Goal: Task Accomplishment & Management: Use online tool/utility

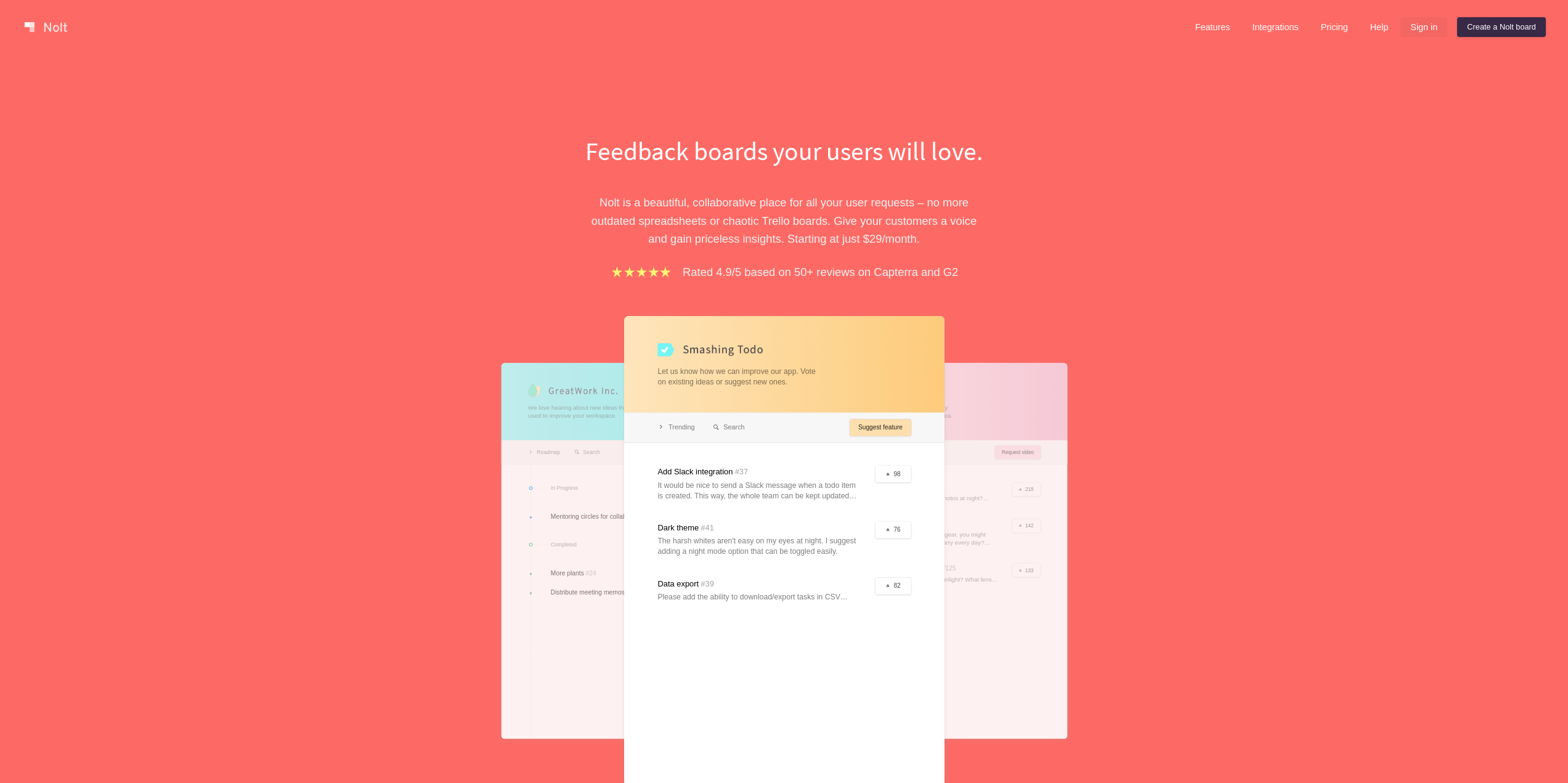
click at [1420, 31] on link "Sign in" at bounding box center [1424, 27] width 46 height 20
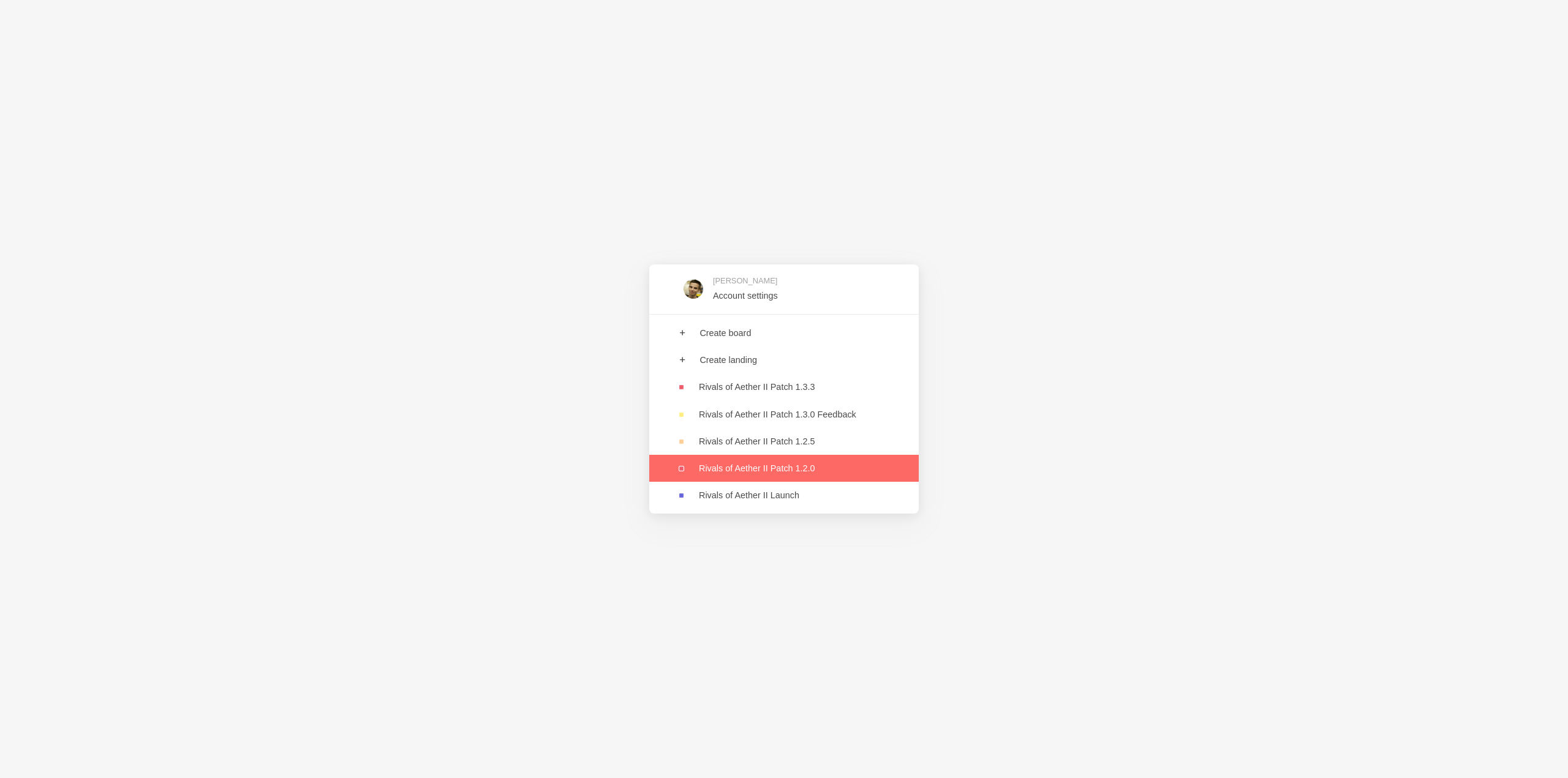
click at [756, 466] on link at bounding box center [784, 468] width 269 height 27
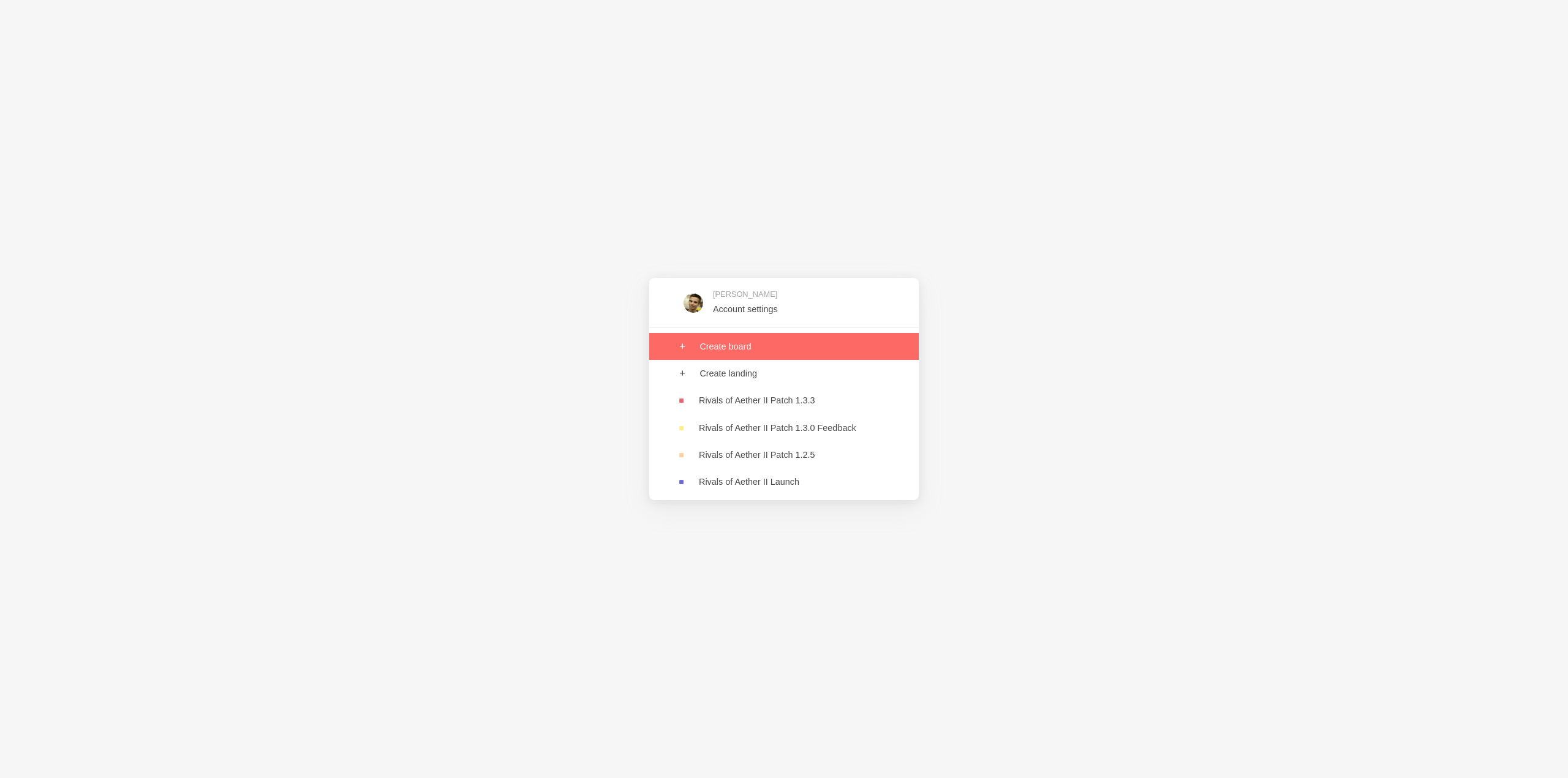
click at [714, 344] on link at bounding box center [784, 346] width 269 height 27
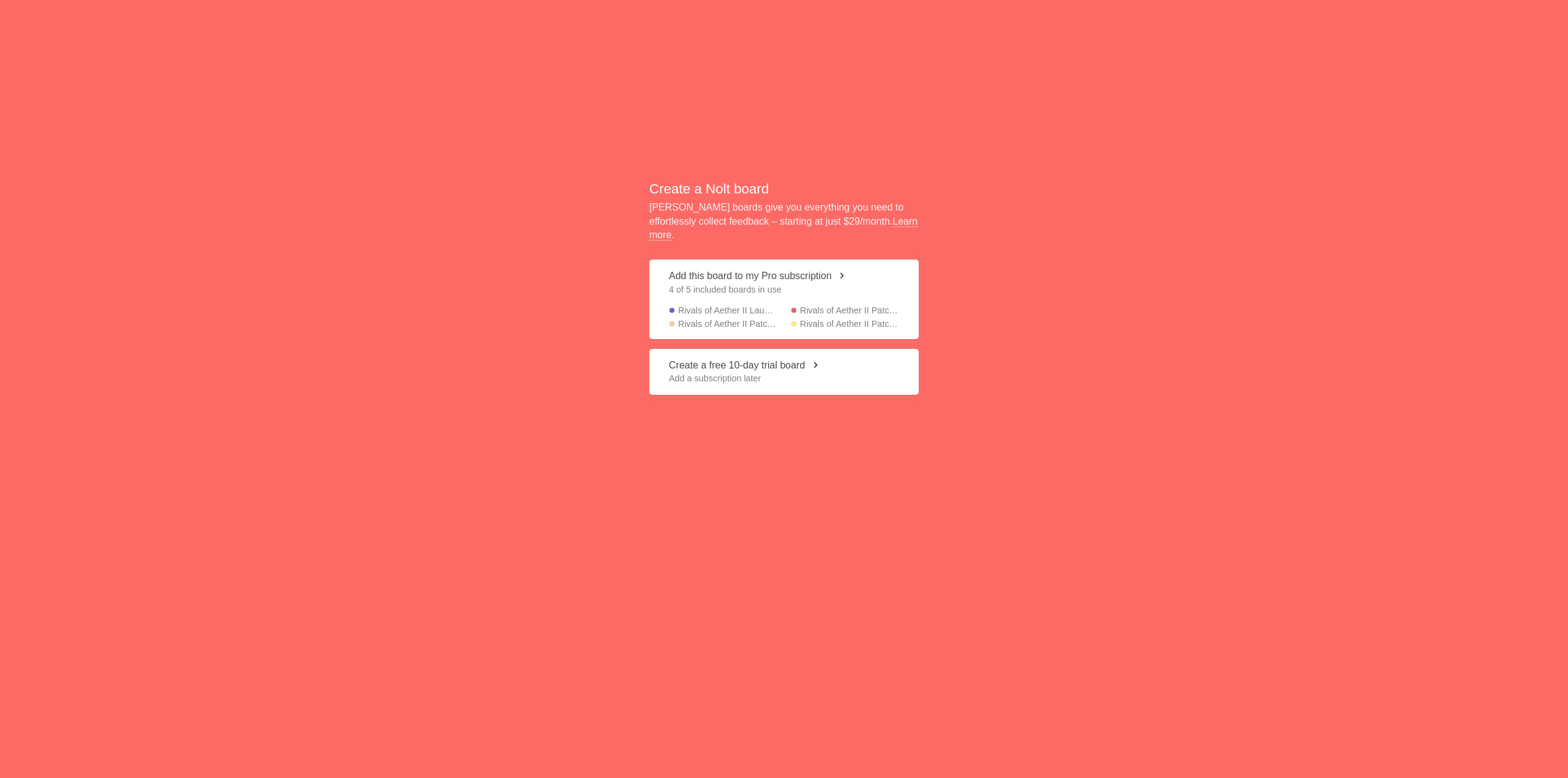
click at [738, 275] on button "Add this board to my Pro subscription 4 of 5 included boards in use Rivals of A…" at bounding box center [784, 299] width 269 height 80
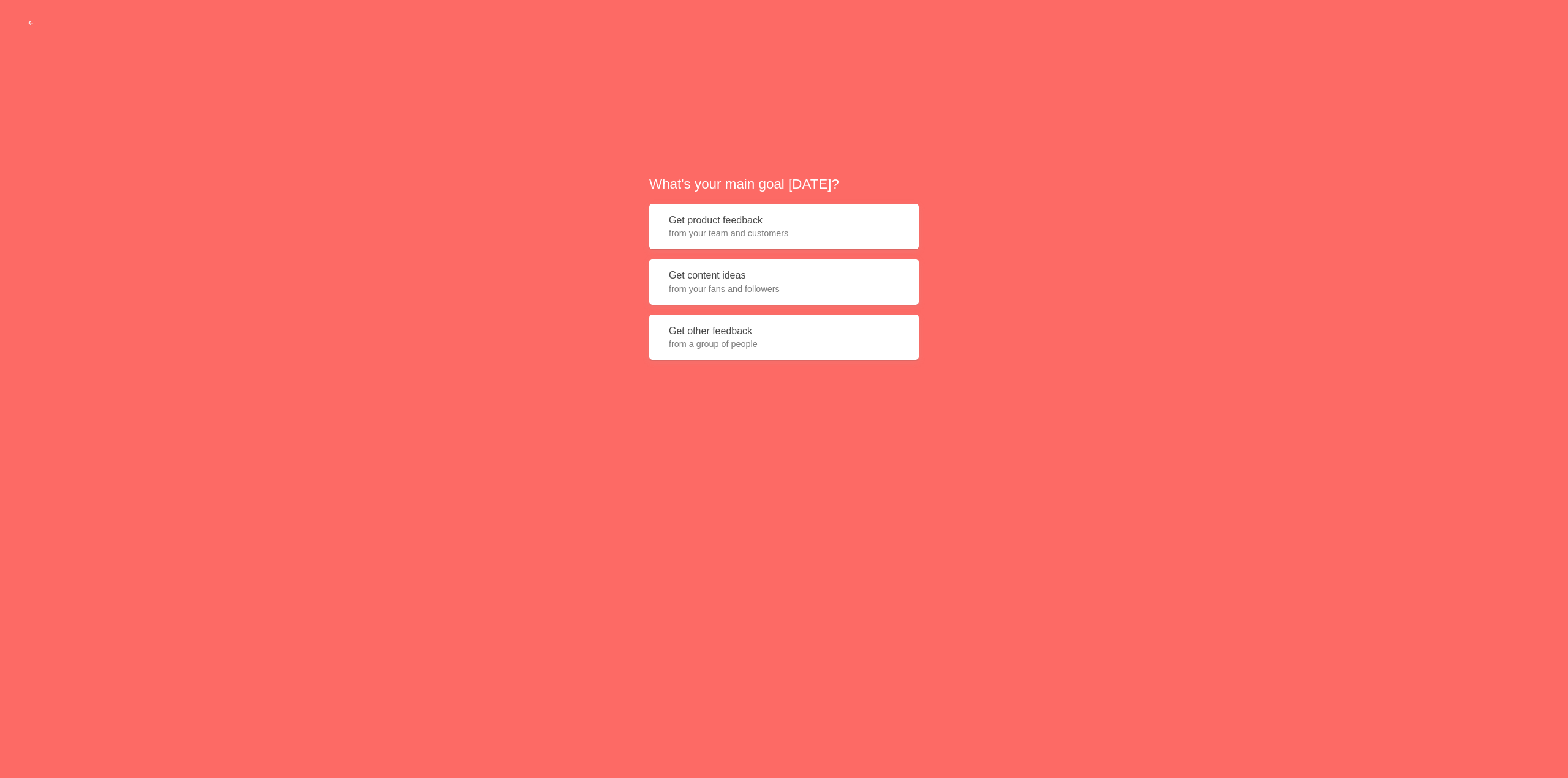
click at [735, 227] on button "Get product feedback from your team and customers" at bounding box center [784, 227] width 269 height 46
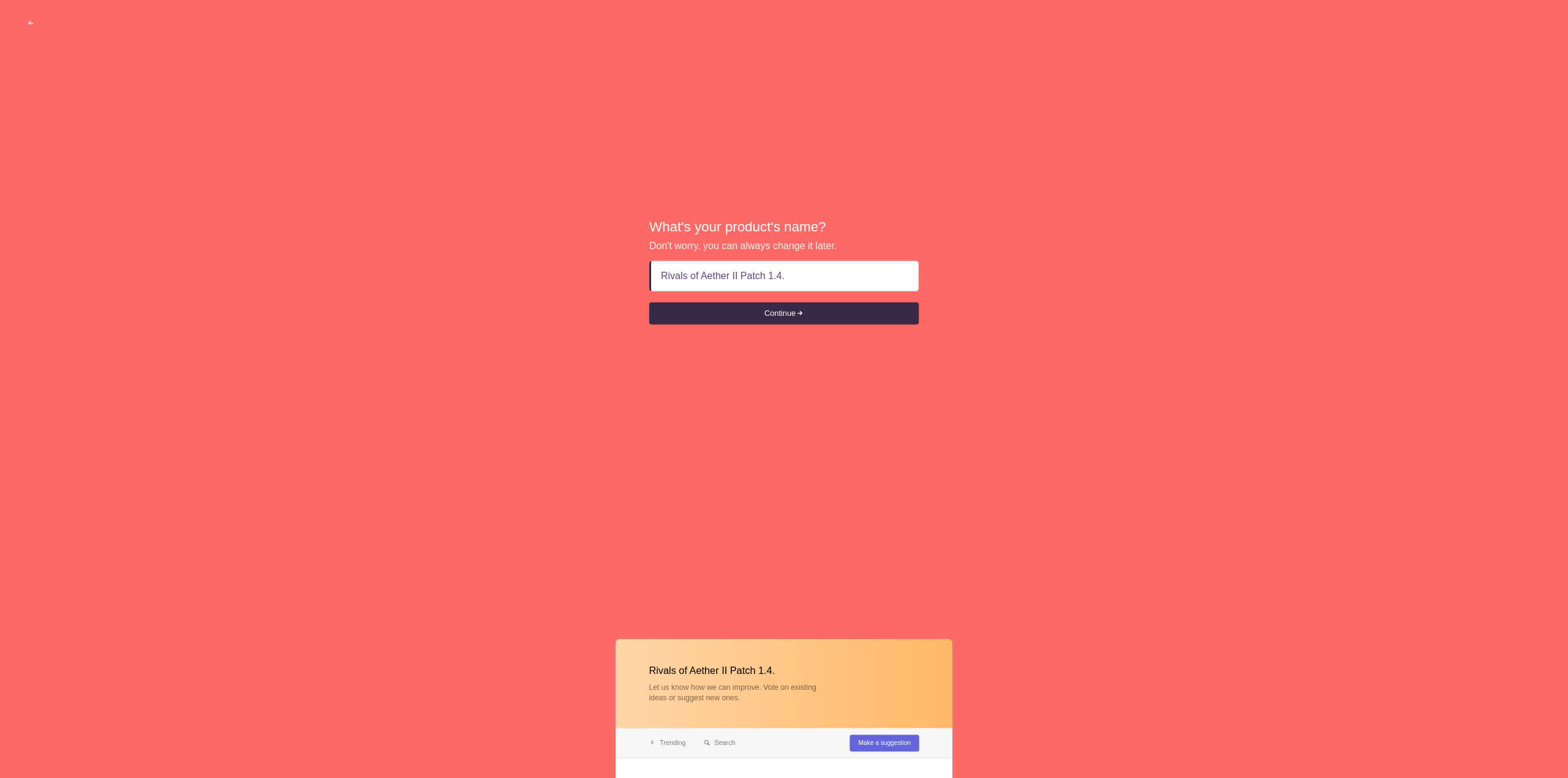
type input "Rivals of Aether II Patch 1.4.0"
click at [778, 316] on button "Continue" at bounding box center [784, 313] width 269 height 22
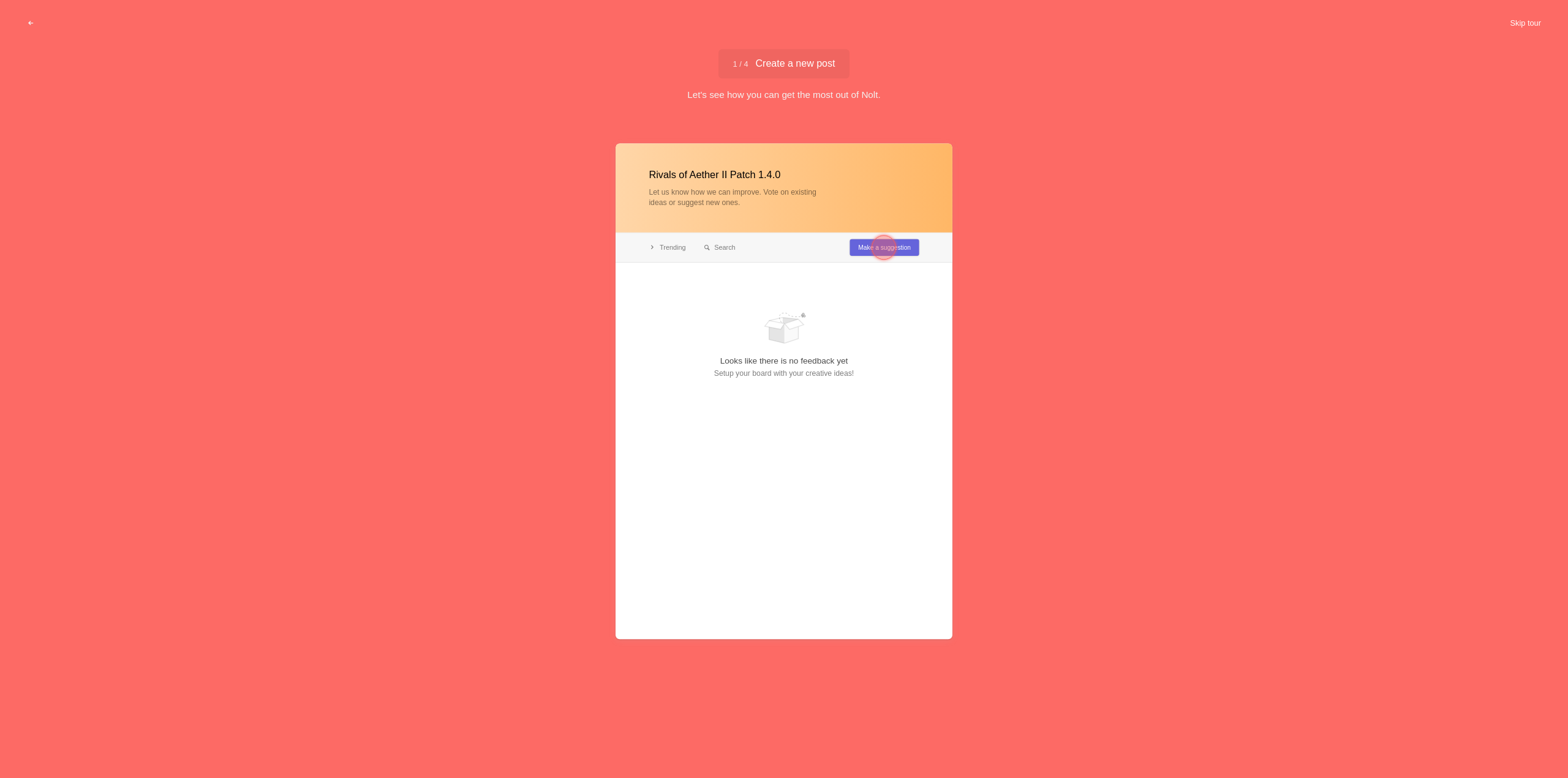
click at [1529, 28] on button "Skip tour" at bounding box center [1526, 23] width 61 height 22
